Goal: Information Seeking & Learning: Learn about a topic

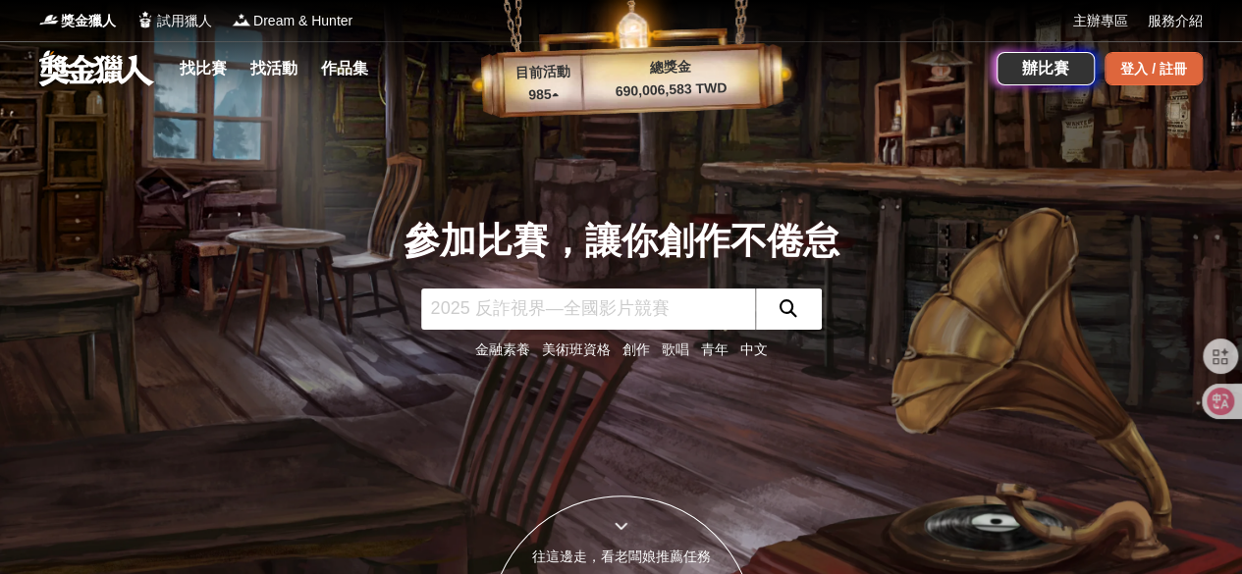
click at [1138, 74] on div "登入 / 註冊" at bounding box center [1154, 68] width 98 height 33
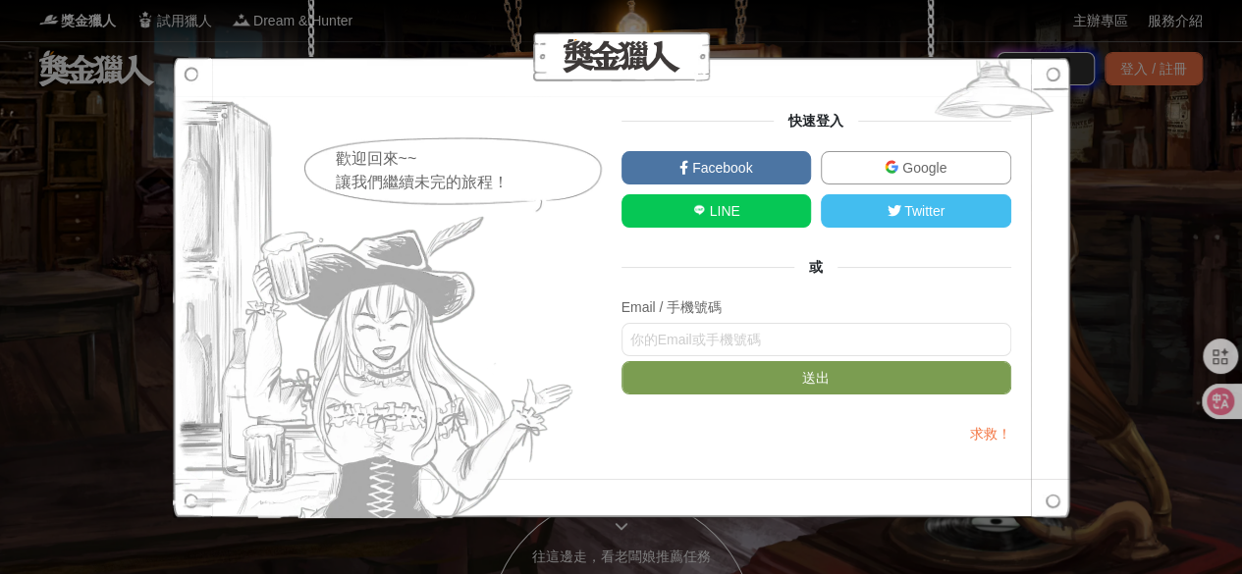
click at [897, 155] on link "Google" at bounding box center [916, 167] width 190 height 33
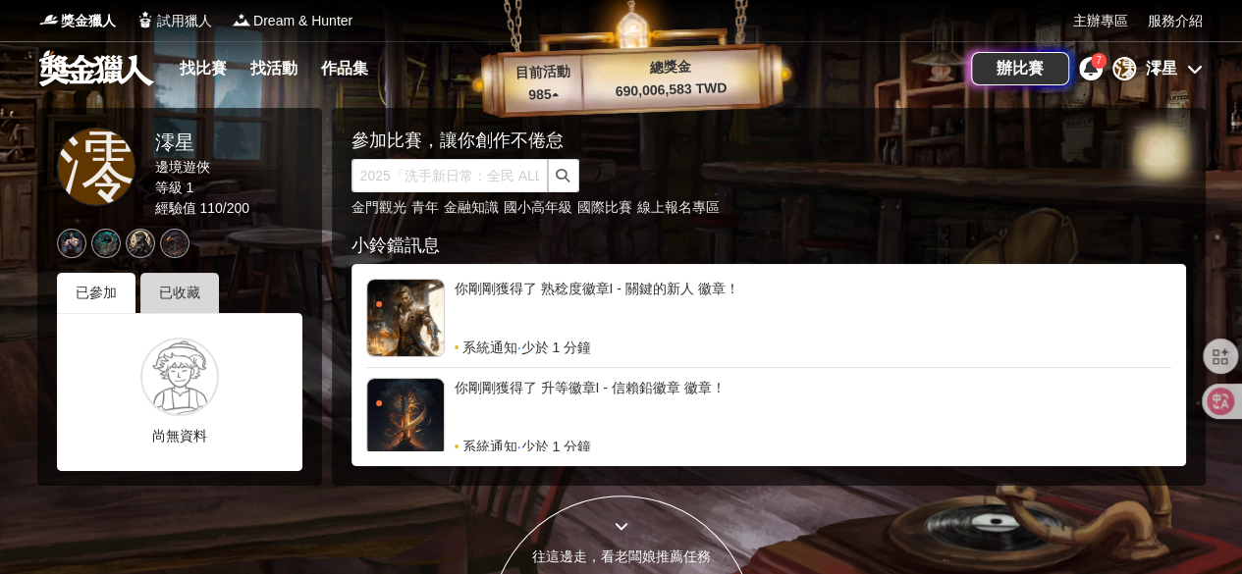
click at [192, 279] on div "已收藏" at bounding box center [179, 293] width 79 height 40
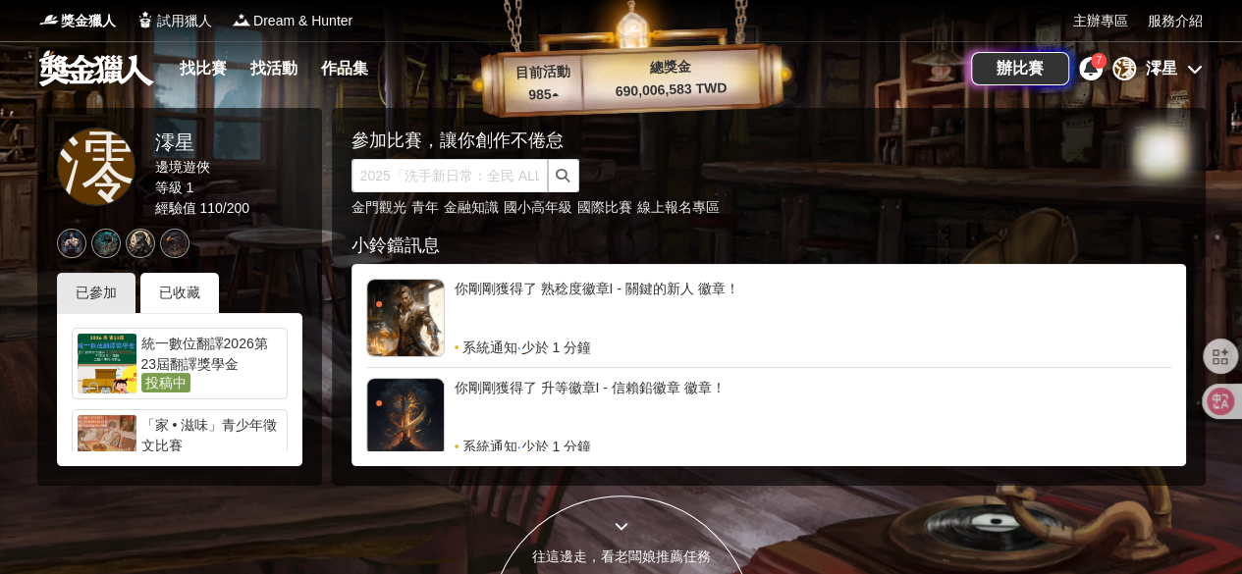
click at [209, 349] on div "統一數位翻譯2026第23屆翻譯獎學金" at bounding box center [211, 353] width 140 height 39
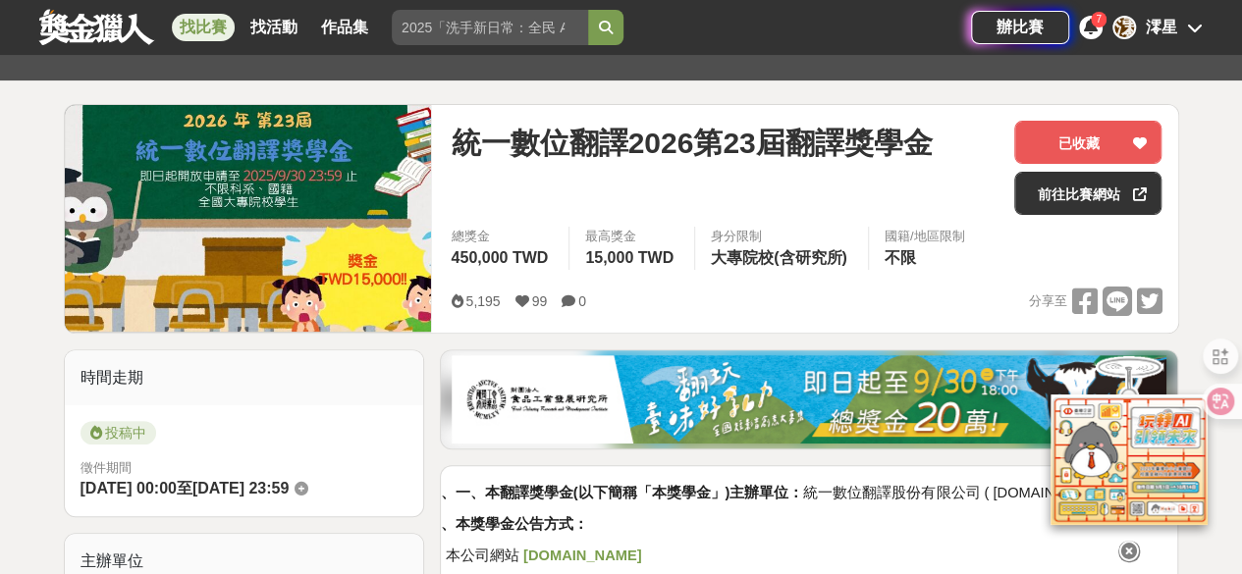
scroll to position [192, 0]
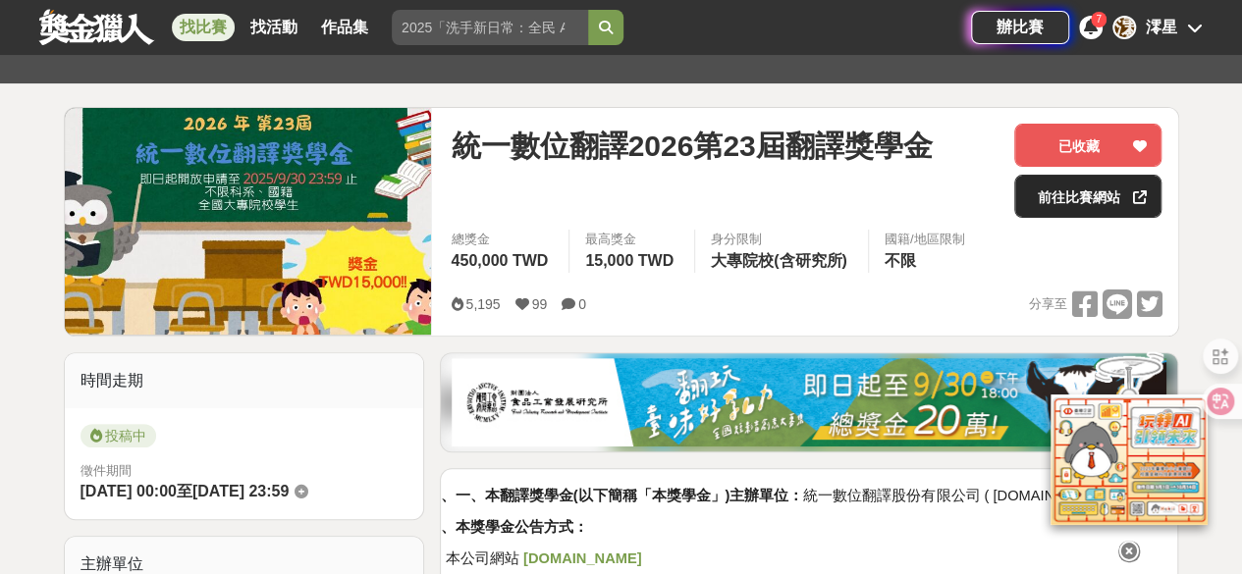
click at [1060, 208] on link "前往比賽網站" at bounding box center [1087, 196] width 147 height 43
